Goal: Information Seeking & Learning: Learn about a topic

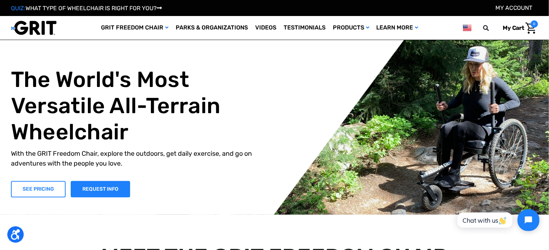
click at [34, 187] on link "SEE PRICING" at bounding box center [38, 189] width 55 height 16
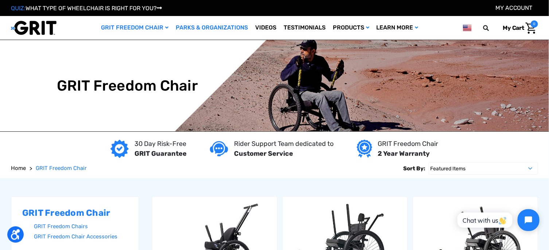
click at [196, 28] on link "Parks & Organizations" at bounding box center [211, 28] width 79 height 24
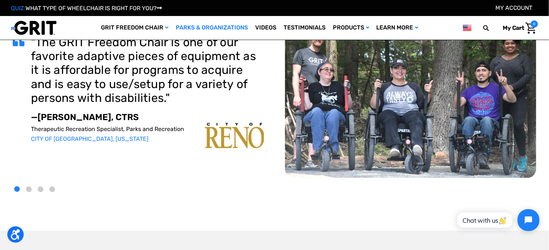
scroll to position [101, 0]
click at [30, 188] on button "2" at bounding box center [28, 189] width 5 height 5
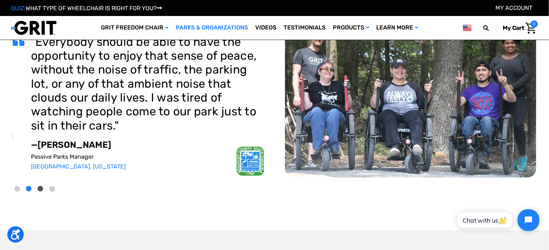
click at [40, 187] on button "3" at bounding box center [40, 189] width 5 height 5
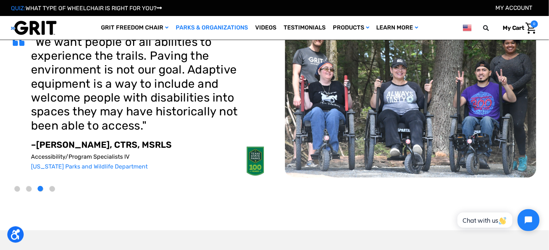
click at [55, 189] on li "4" at bounding box center [54, 189] width 12 height 12
